Goal: Task Accomplishment & Management: Manage account settings

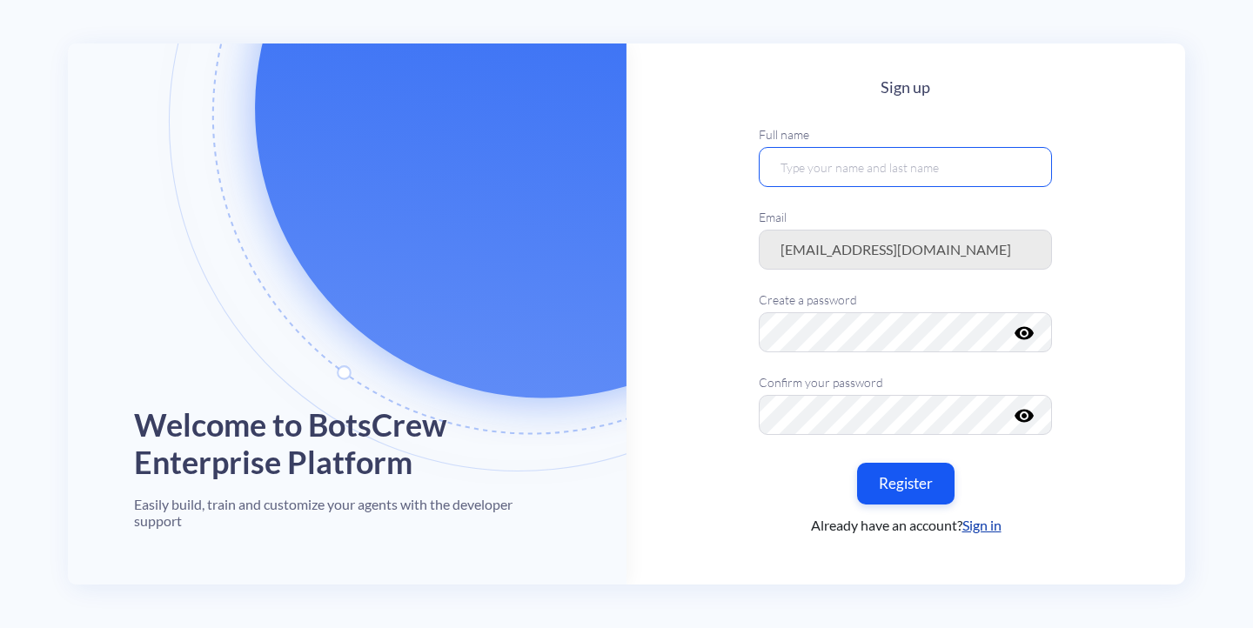
click at [833, 169] on input "text" at bounding box center [905, 167] width 293 height 40
click at [887, 171] on input "[EMAIL_ADDRESS][DOMAIN_NAME]" at bounding box center [905, 167] width 293 height 40
type input "[PERSON_NAME] Cucolicchio"
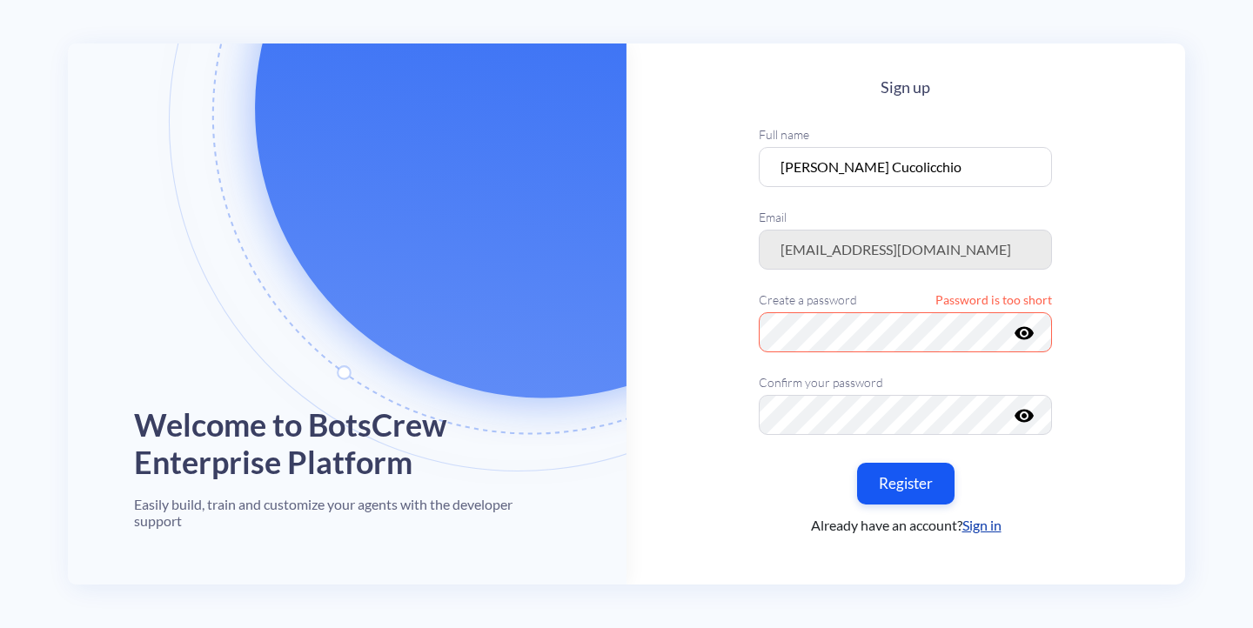
click at [1097, 305] on main "Sign up Full name [PERSON_NAME] Cucolicchio Email Create a password Password is…" at bounding box center [905, 315] width 559 height 545
click at [872, 483] on button "Register" at bounding box center [905, 482] width 103 height 43
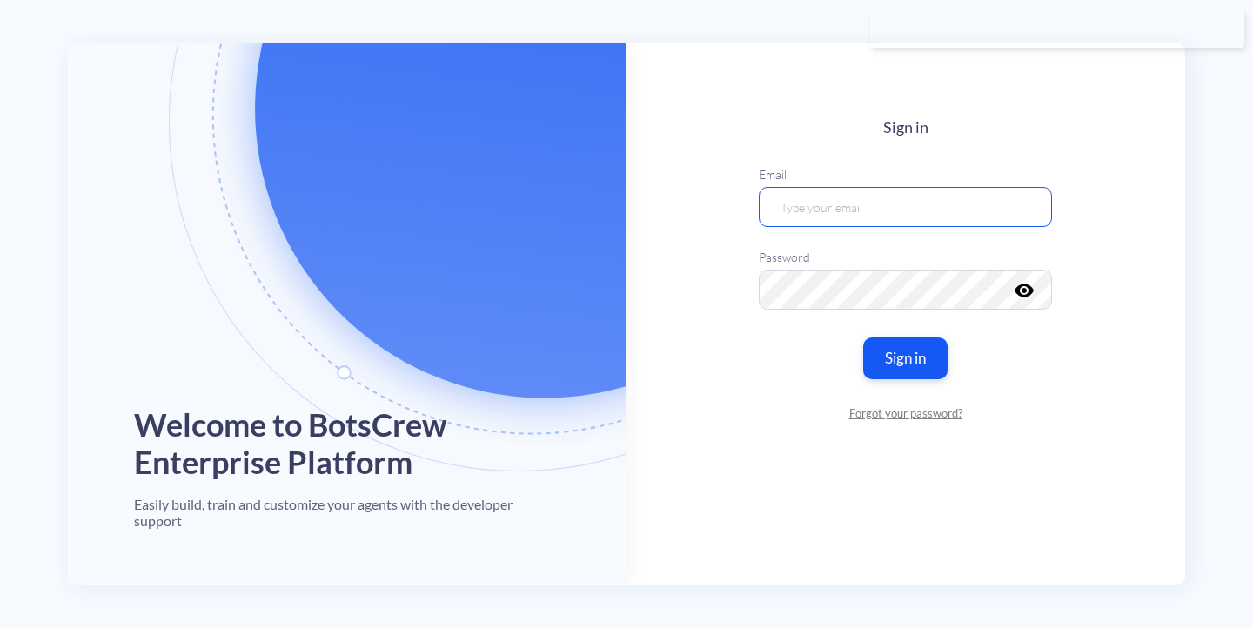
click at [913, 194] on input "email" at bounding box center [905, 206] width 293 height 40
type input "[EMAIL_ADDRESS][DOMAIN_NAME]"
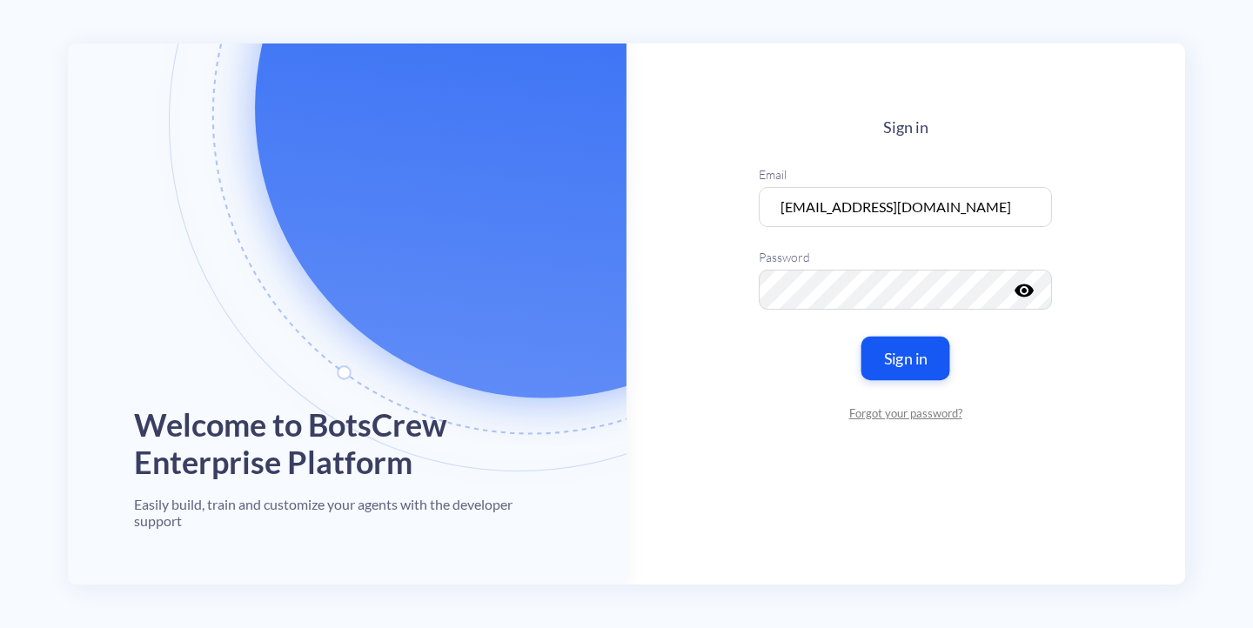
click at [896, 370] on button "Sign in" at bounding box center [905, 357] width 89 height 43
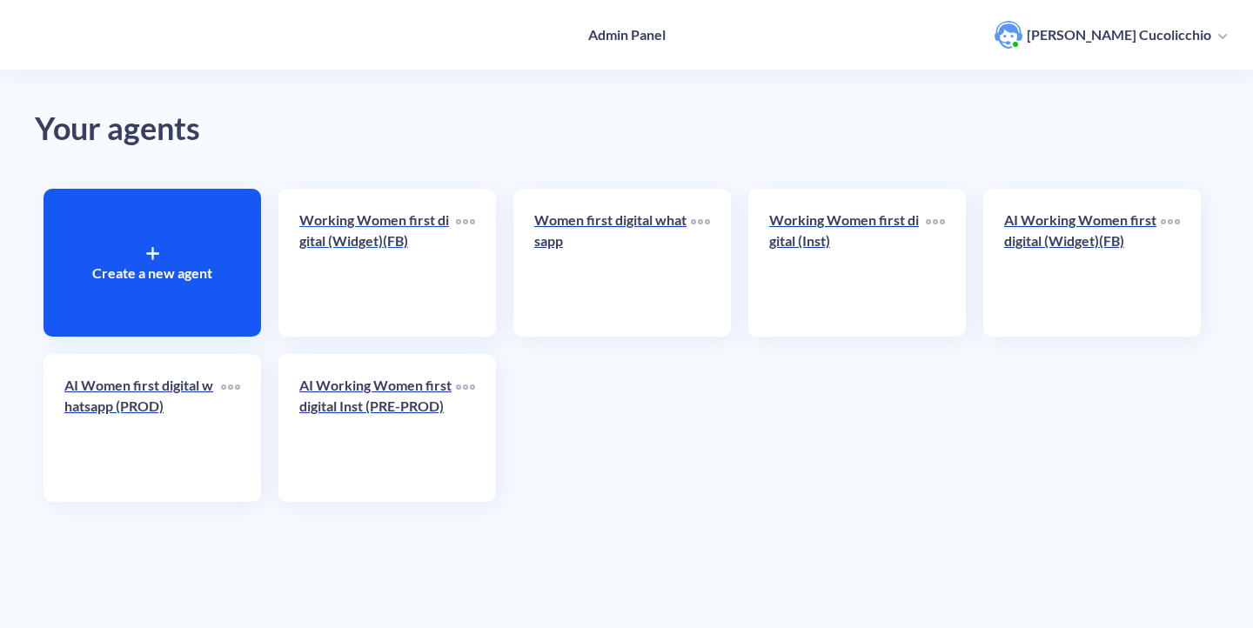
click at [335, 245] on p "Working Women first digital (Widget)(FB)" at bounding box center [377, 231] width 157 height 42
click at [553, 248] on p "Women first digital whatsapp" at bounding box center [612, 231] width 157 height 42
click at [344, 389] on p "AI Working Women first digital Inst (PRE-PROD)" at bounding box center [377, 396] width 157 height 42
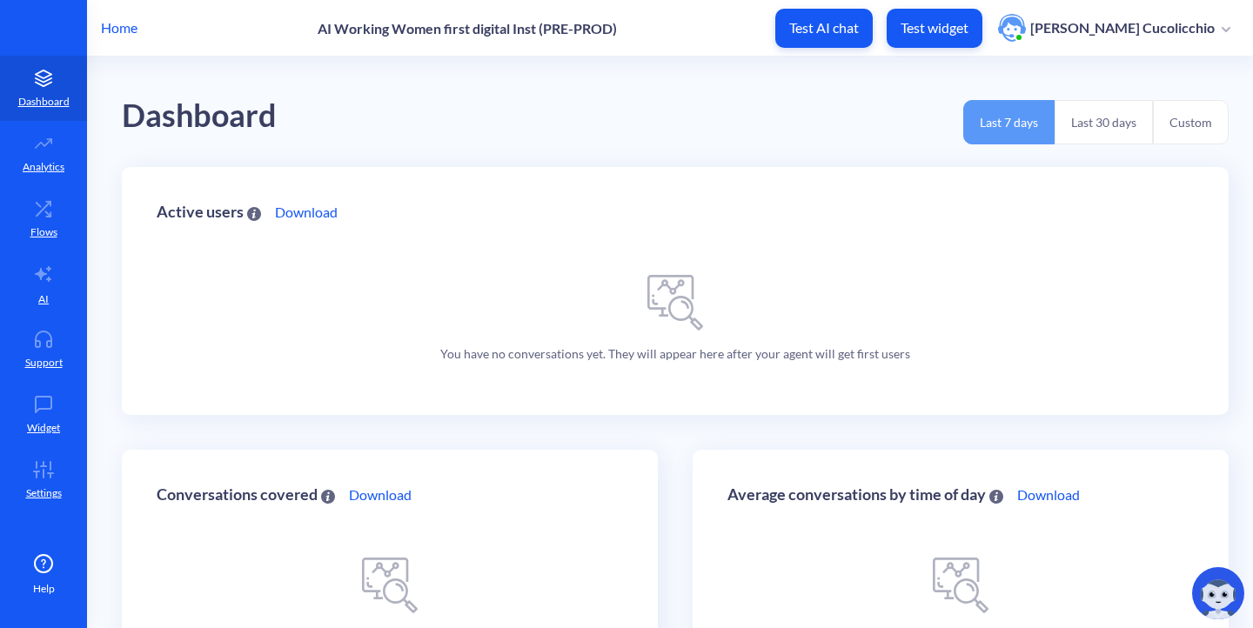
scroll to position [123, 0]
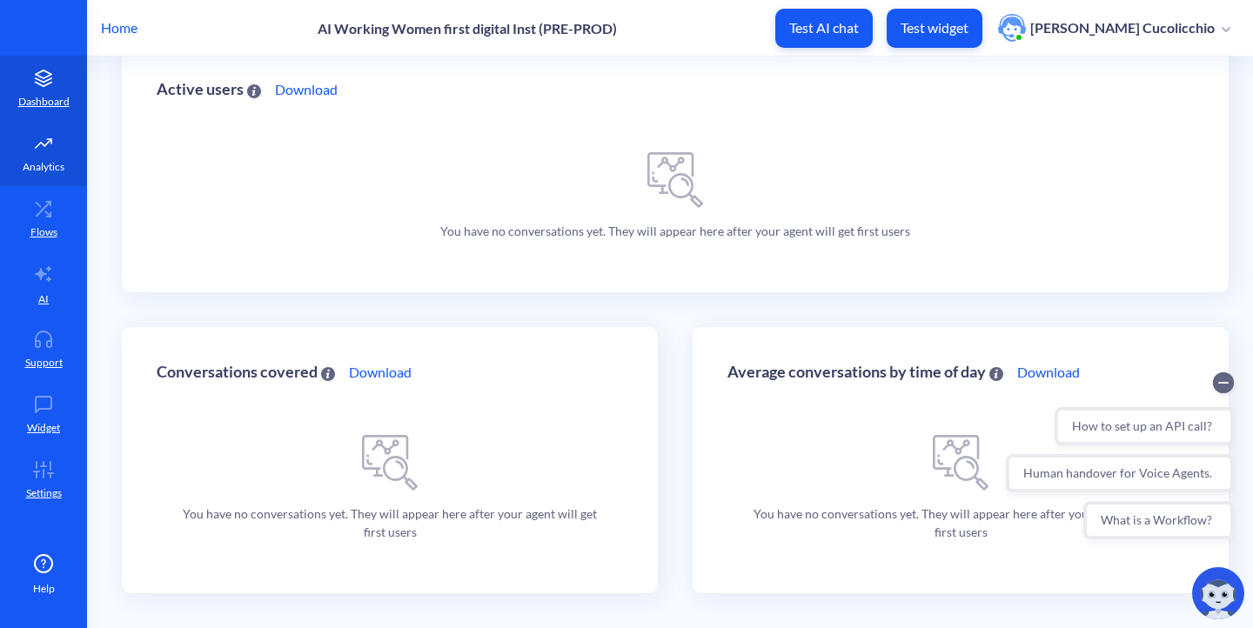
click at [68, 151] on link "Analytics" at bounding box center [43, 153] width 87 height 65
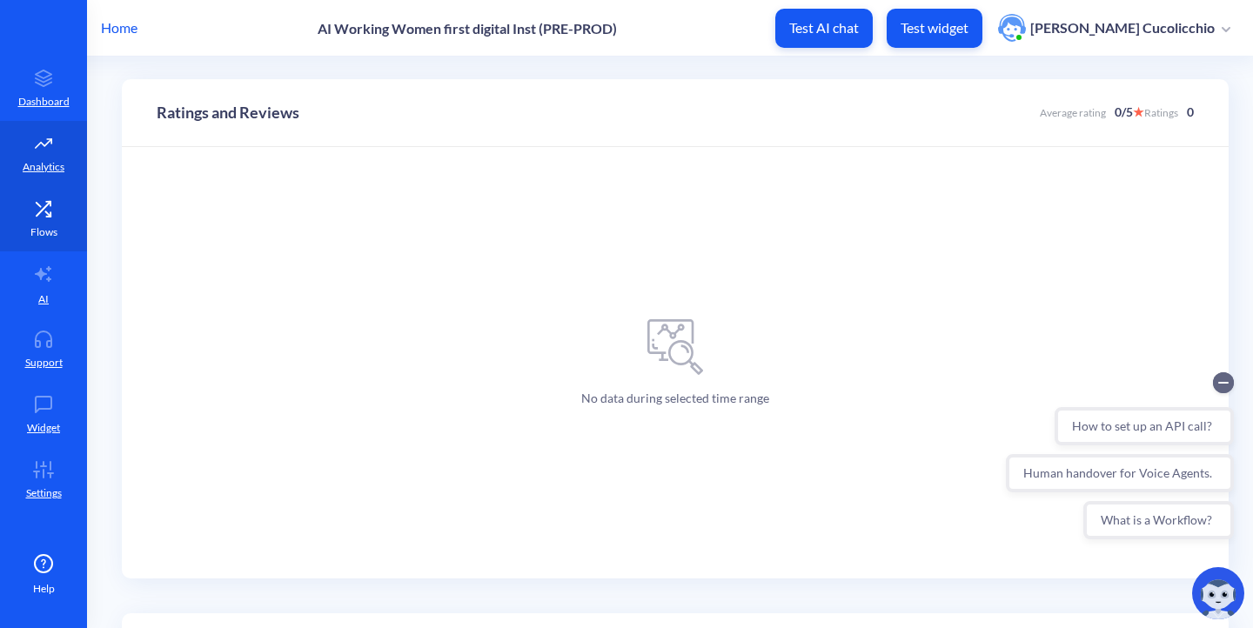
click at [40, 218] on link "Flows" at bounding box center [43, 218] width 87 height 65
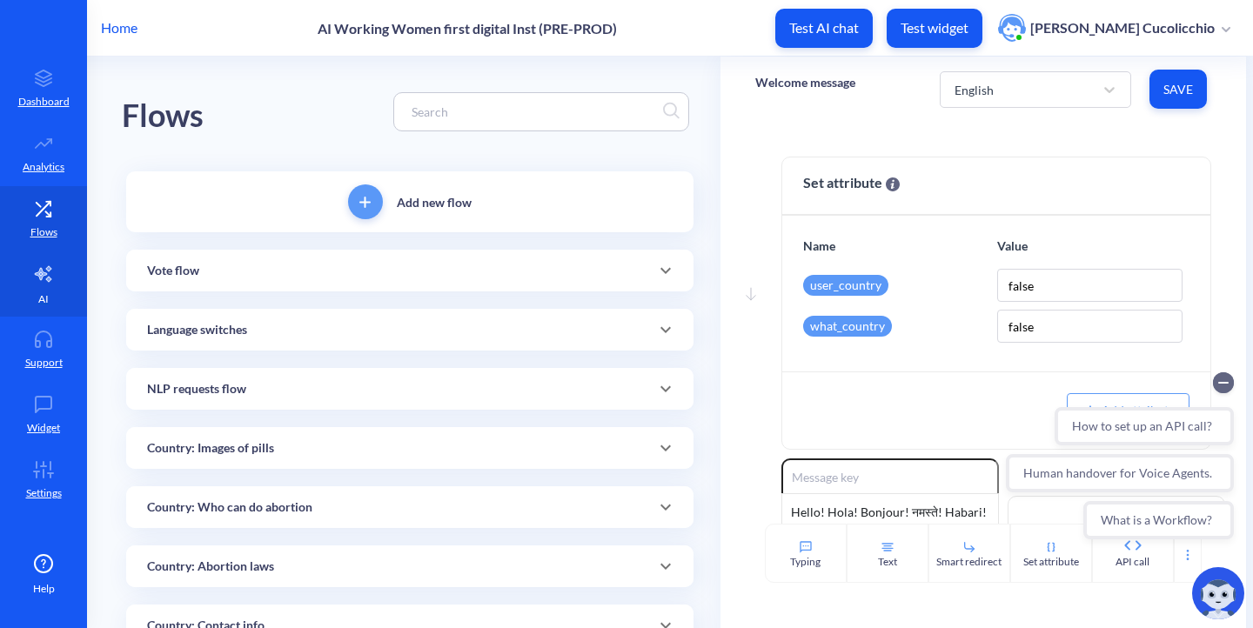
click at [34, 285] on link "AI" at bounding box center [43, 283] width 87 height 65
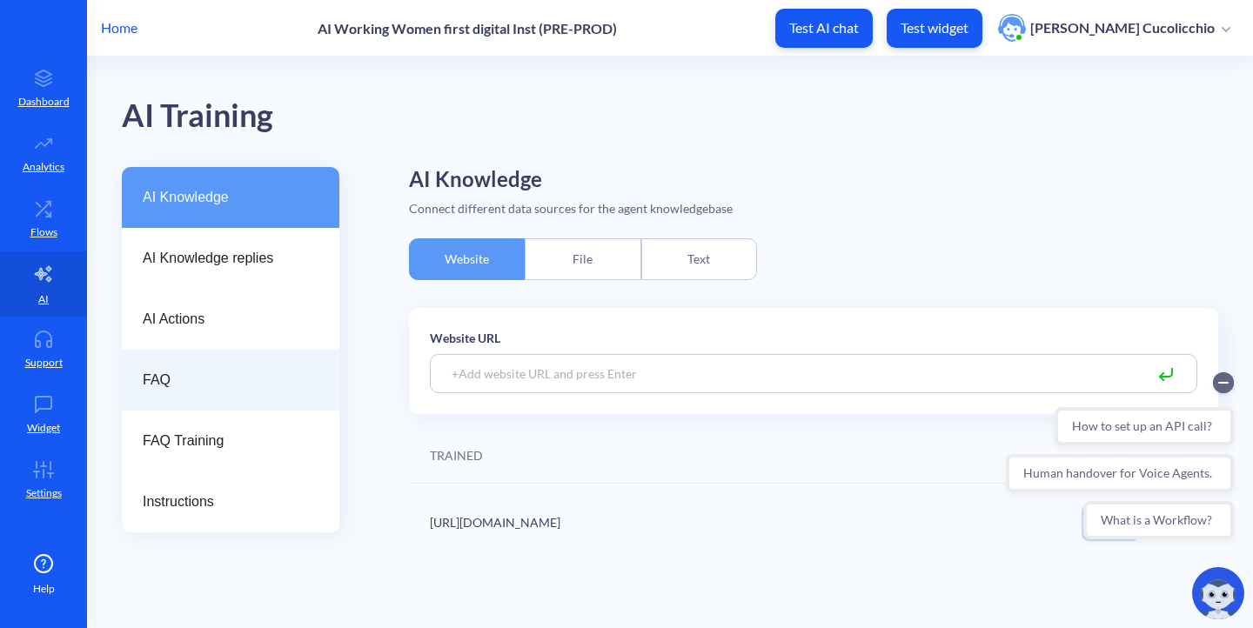
click at [174, 379] on span "FAQ" at bounding box center [224, 380] width 162 height 21
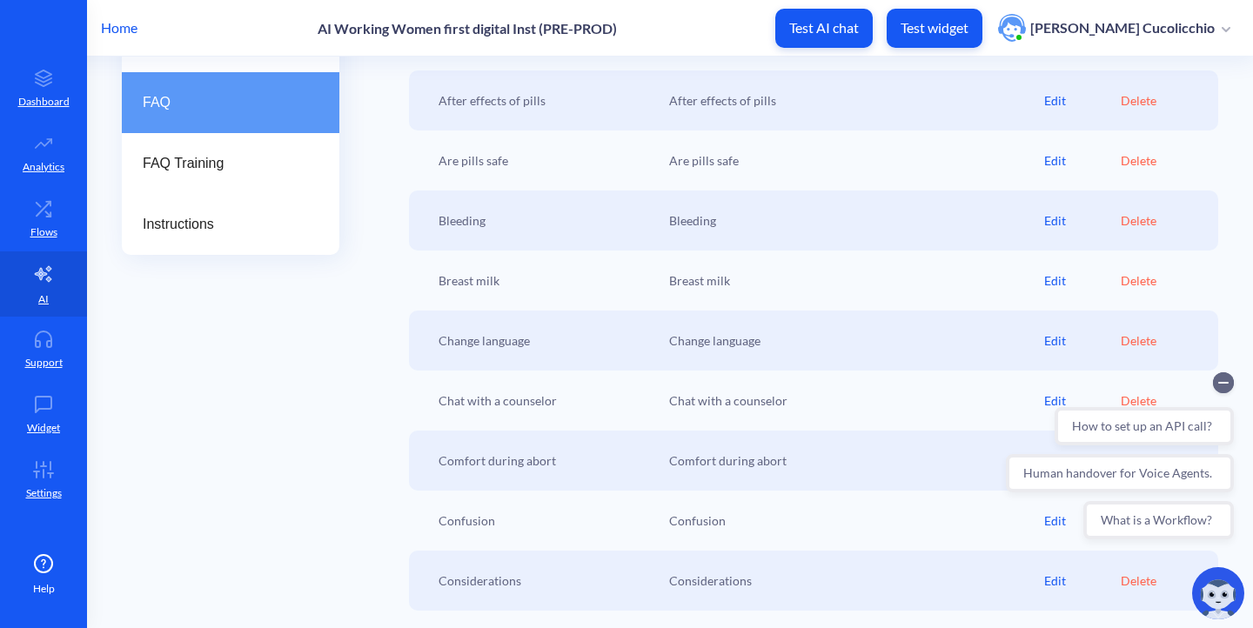
scroll to position [311, 0]
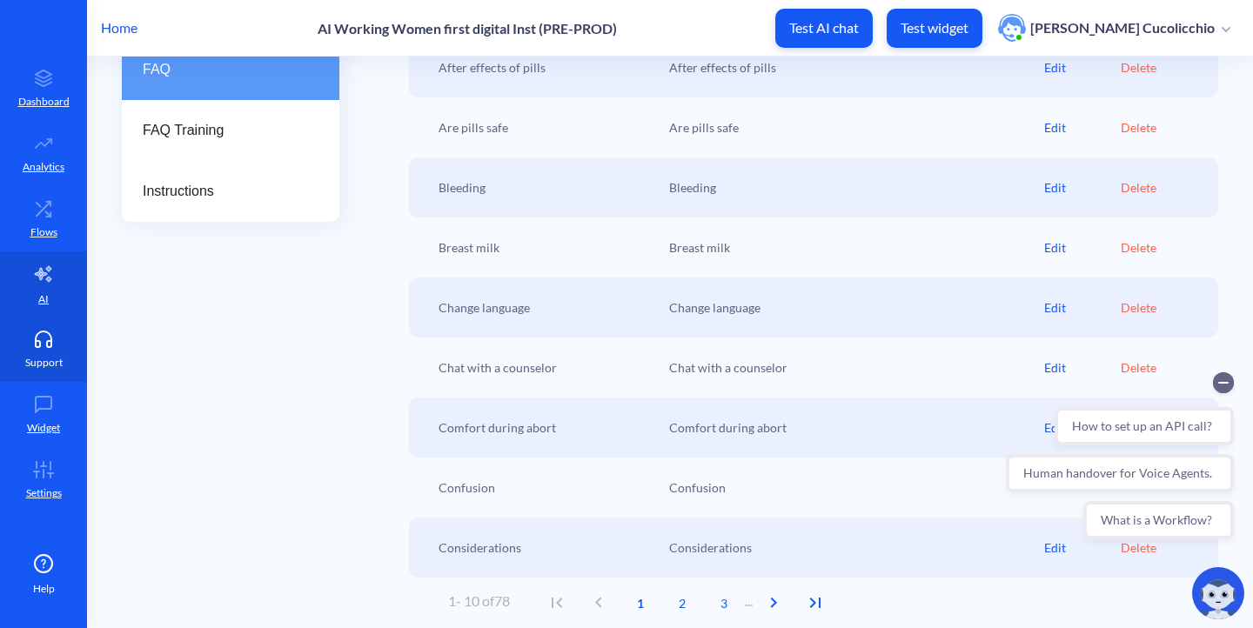
click at [33, 355] on p "Support" at bounding box center [43, 363] width 37 height 16
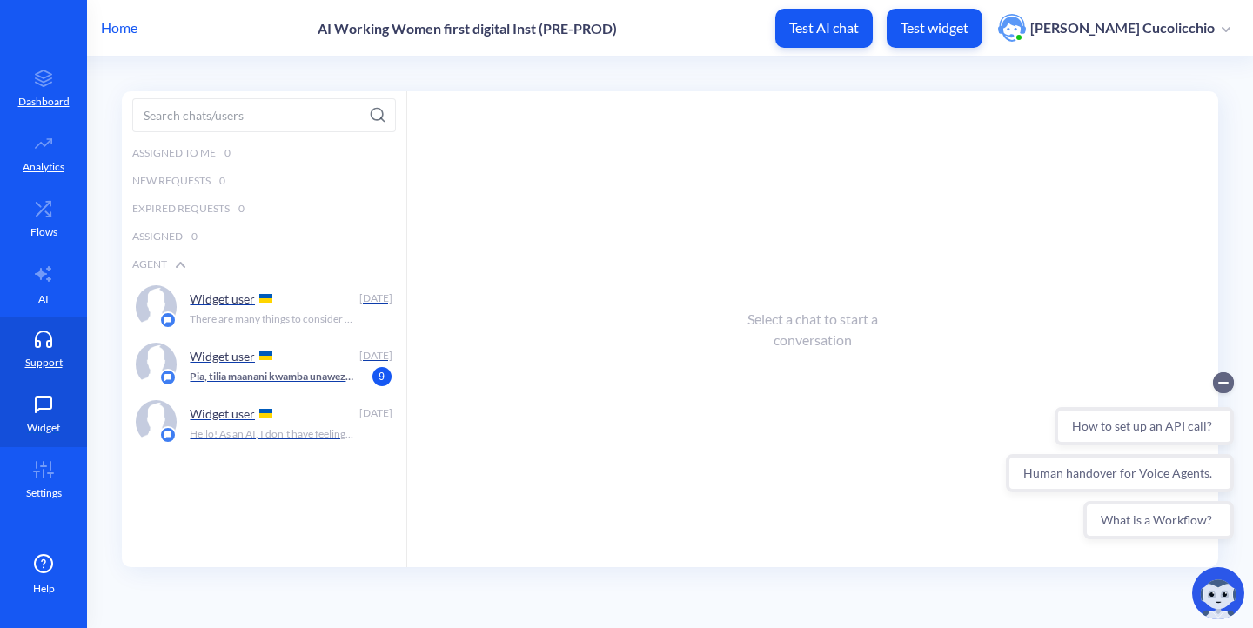
click at [33, 410] on icon at bounding box center [43, 404] width 35 height 17
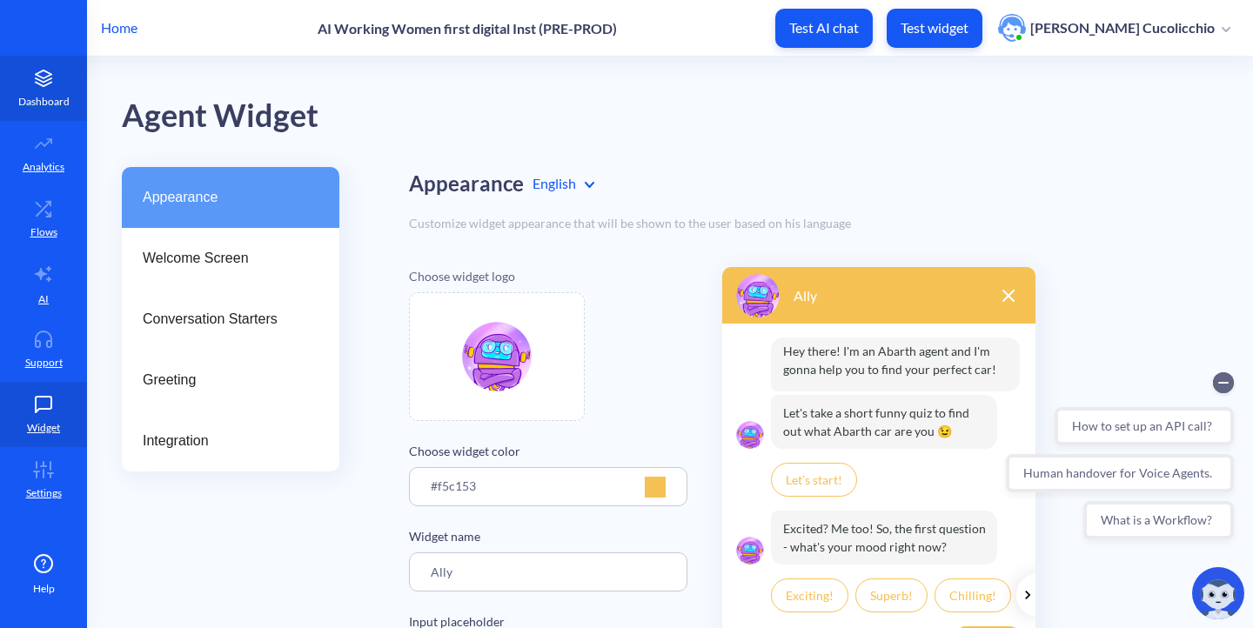
click at [30, 84] on icon at bounding box center [43, 78] width 35 height 17
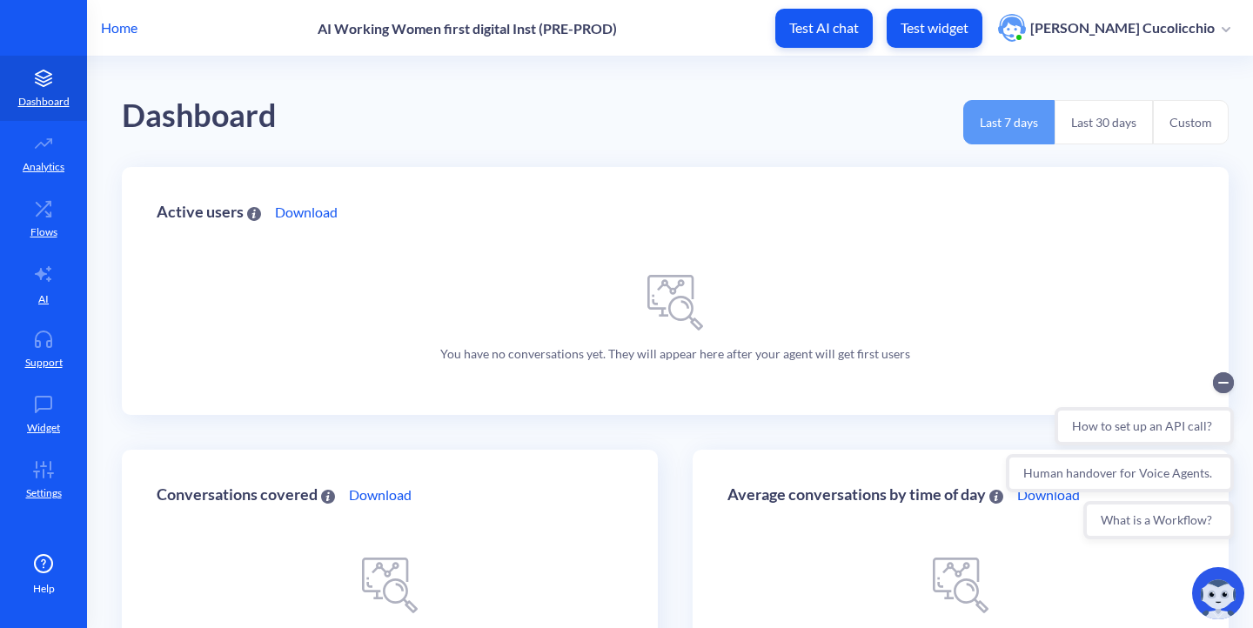
scroll to position [123, 0]
